Goal: Check status: Check status

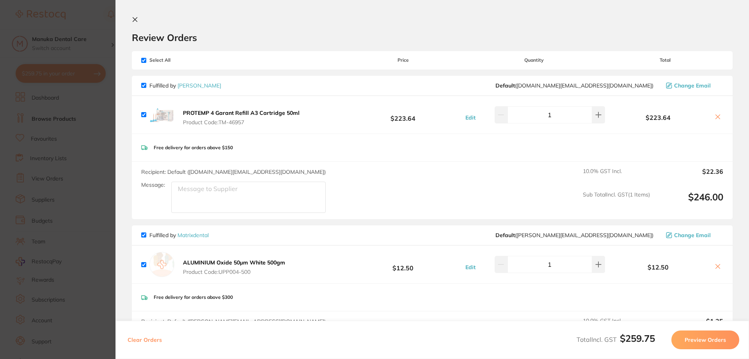
click at [136, 20] on icon at bounding box center [135, 19] width 6 height 6
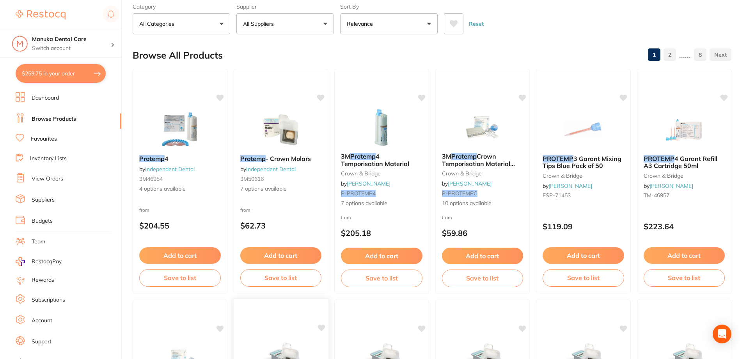
scroll to position [80, 0]
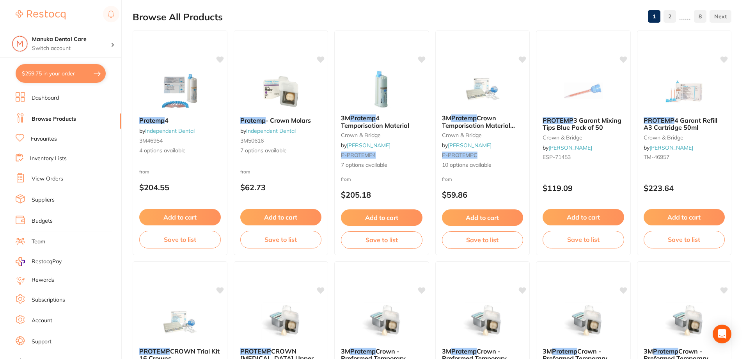
click at [54, 172] on ul "Dashboard Browse Products Favourites Inventory Lists View Orders Suppliers Budg…" at bounding box center [69, 226] width 106 height 269
click at [54, 177] on link "View Orders" at bounding box center [48, 179] width 32 height 8
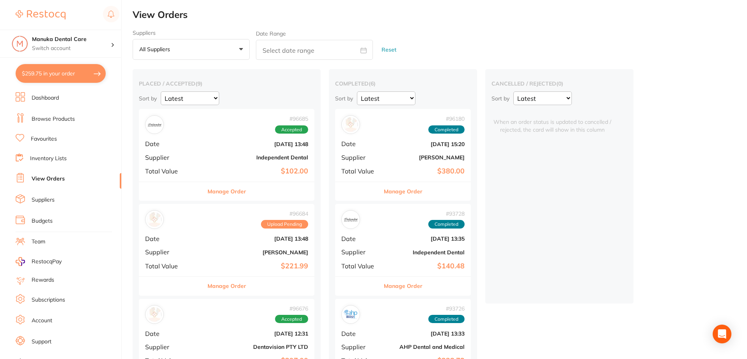
scroll to position [39, 0]
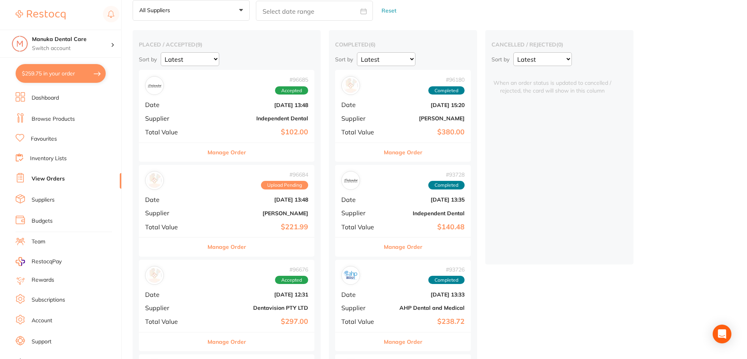
click at [187, 122] on div "# 96685 Accepted Date [DATE] 13:48 Supplier Independent Dental Total Value $102…" at bounding box center [227, 106] width 176 height 72
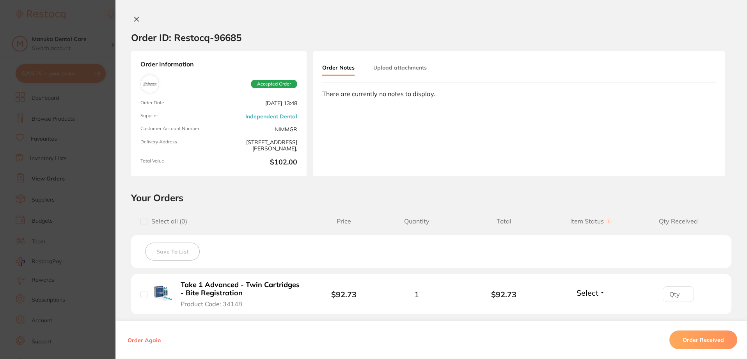
click at [135, 18] on icon at bounding box center [137, 19] width 4 height 4
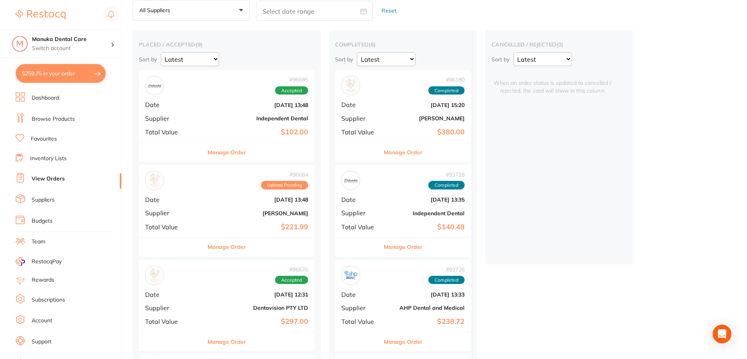
click at [187, 192] on div "# 96684 Upload Pending Date [DATE] 13:48 Supplier [PERSON_NAME] Total Value $22…" at bounding box center [227, 201] width 176 height 72
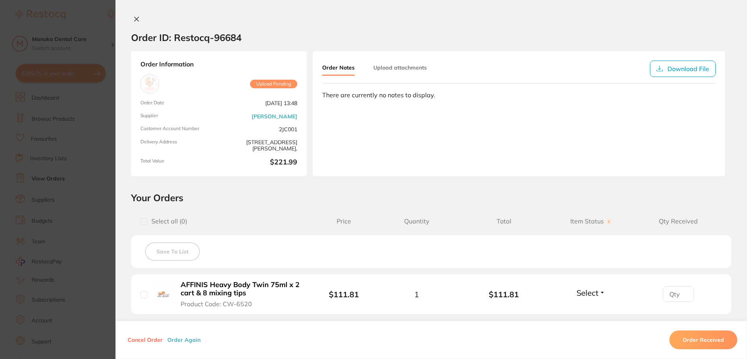
click at [136, 20] on icon at bounding box center [136, 19] width 6 height 6
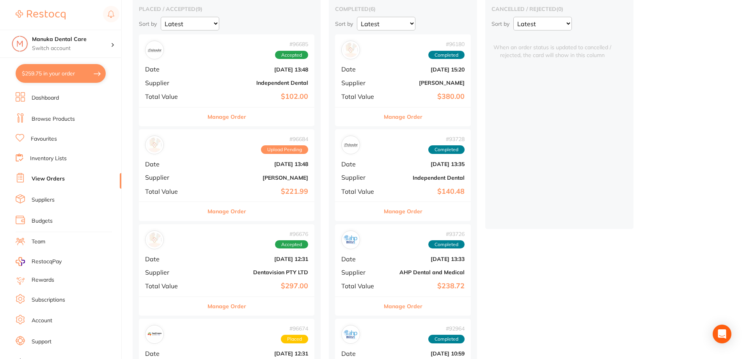
scroll to position [117, 0]
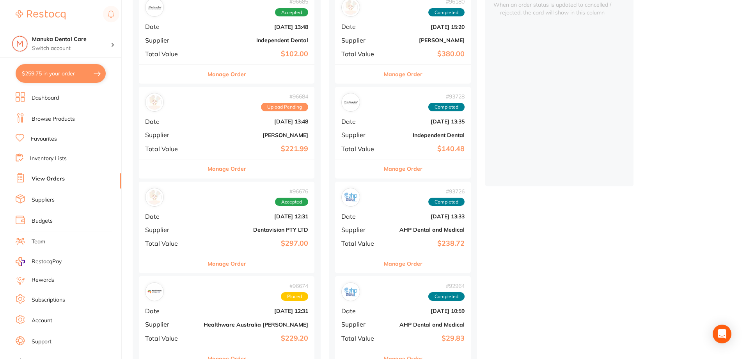
click at [205, 200] on div "# 96676 Accepted" at bounding box center [226, 197] width 163 height 19
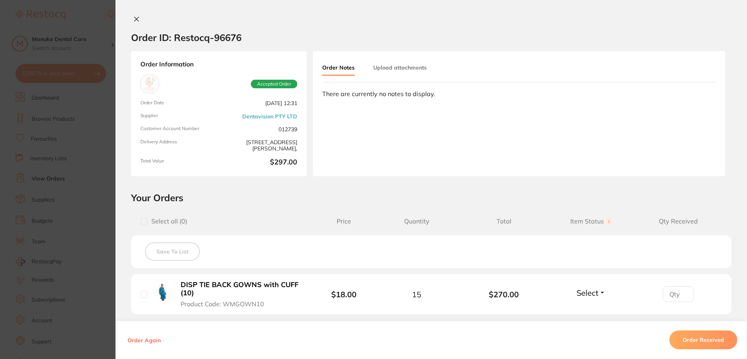
drag, startPoint x: 130, startPoint y: 14, endPoint x: 236, endPoint y: 162, distance: 181.7
click at [131, 14] on div "Order ID: Restocq- 96676 Order Information Accepted Order Order Date [DATE] 12:…" at bounding box center [432, 179] width 632 height 359
drag, startPoint x: 133, startPoint y: 17, endPoint x: 140, endPoint y: 28, distance: 13.5
click at [135, 18] on icon at bounding box center [137, 19] width 4 height 4
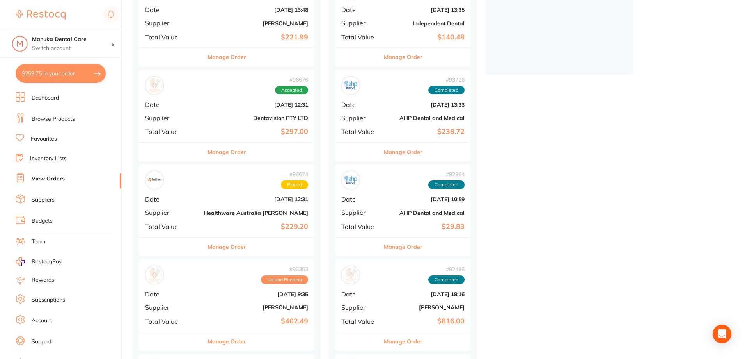
scroll to position [312, 0]
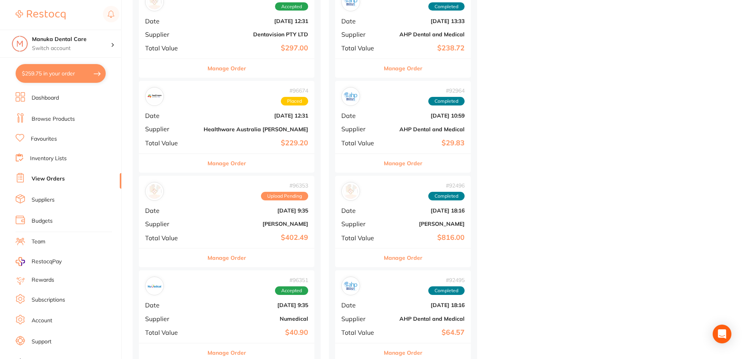
click at [202, 190] on div "# 96353 Upload Pending" at bounding box center [226, 191] width 163 height 19
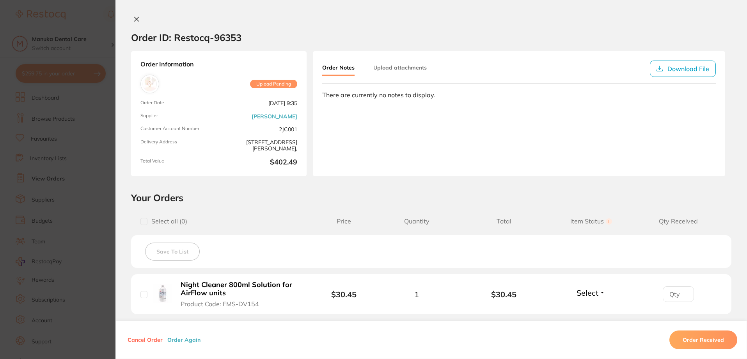
click at [133, 18] on icon at bounding box center [136, 19] width 6 height 6
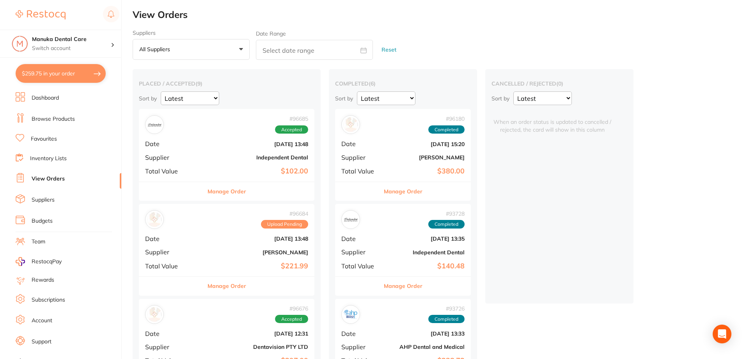
click at [192, 243] on div "# 96684 Upload Pending Date [DATE] 13:48 Supplier [PERSON_NAME] Total Value $22…" at bounding box center [227, 240] width 176 height 72
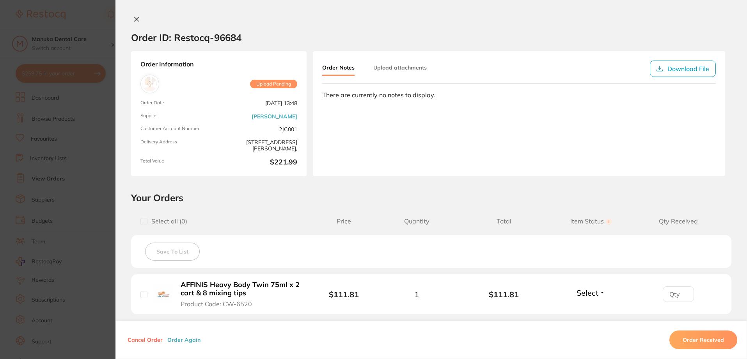
click at [139, 16] on button at bounding box center [136, 20] width 11 height 8
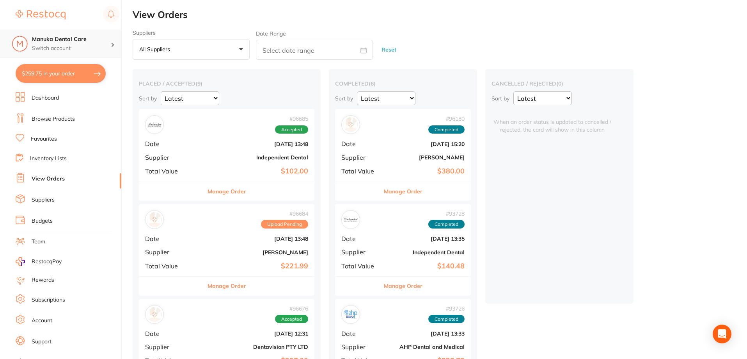
click at [69, 49] on p "Switch account" at bounding box center [71, 48] width 79 height 8
click at [496, 32] on div "Suppliers All suppliers +0 All suppliers AB Orthodontics [PERSON_NAME] AHP Dent…" at bounding box center [440, 45] width 615 height 30
